Goal: Task Accomplishment & Management: Use online tool/utility

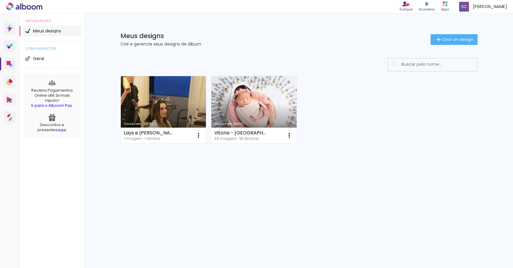
click at [152, 115] on link "Criado em [DATE]" at bounding box center [163, 109] width 85 height 67
